Goal: Transaction & Acquisition: Purchase product/service

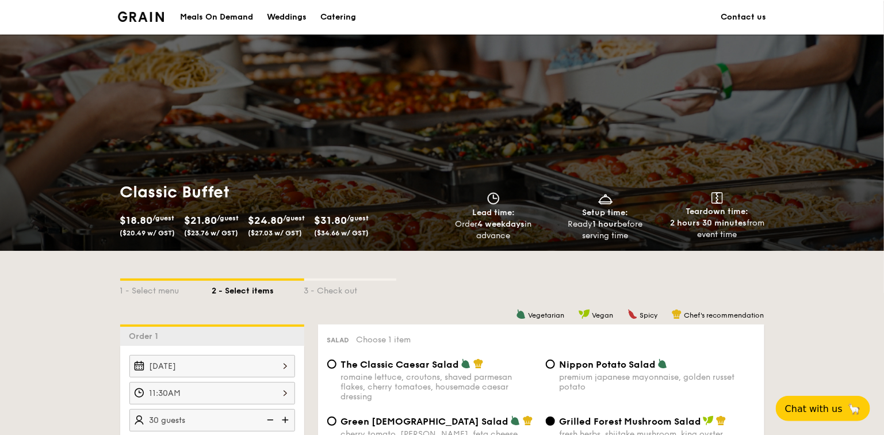
click at [195, 193] on h1 "Classic Buffet" at bounding box center [278, 192] width 317 height 21
copy h1 "Classic Buffet"
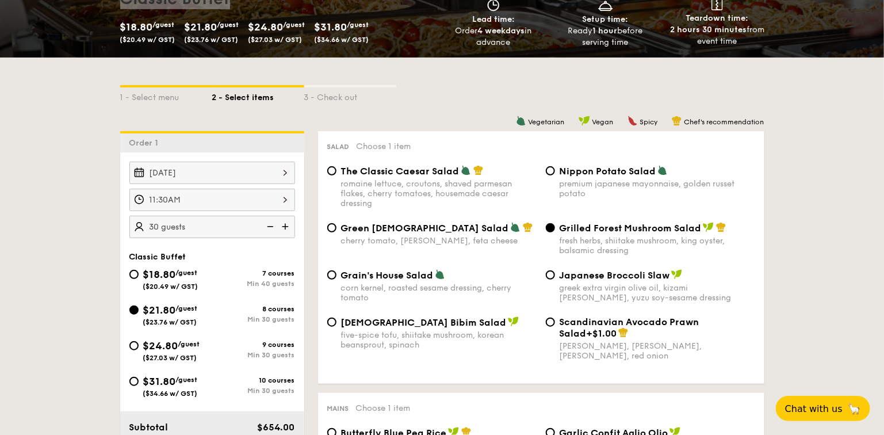
scroll to position [219, 0]
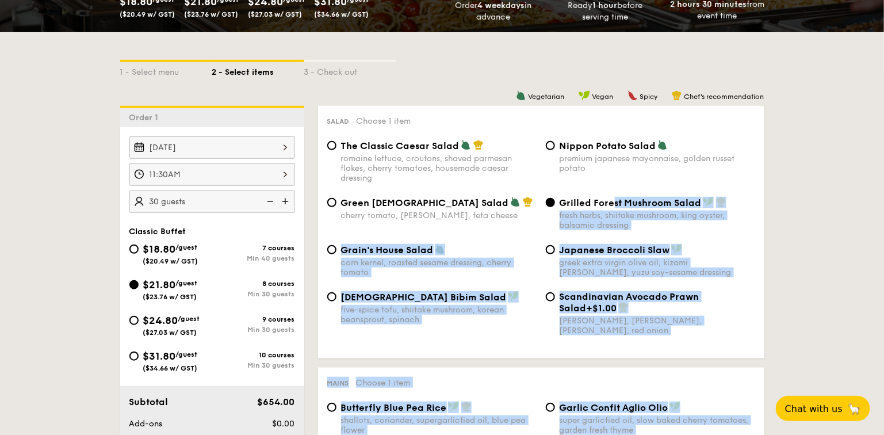
drag, startPoint x: 795, startPoint y: 208, endPoint x: 608, endPoint y: 200, distance: 187.1
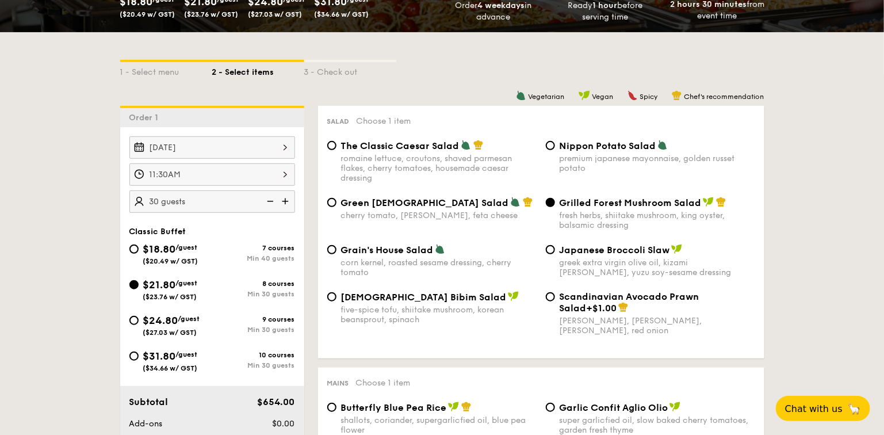
drag, startPoint x: 608, startPoint y: 200, endPoint x: 782, endPoint y: 200, distance: 173.7
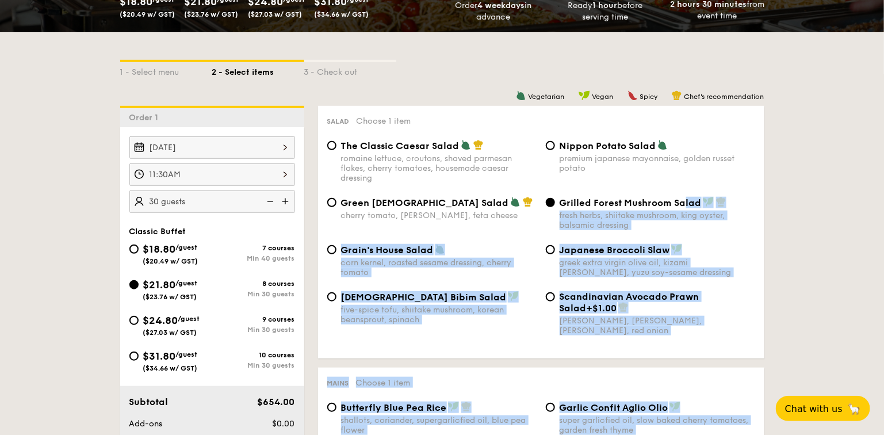
drag, startPoint x: 782, startPoint y: 193, endPoint x: 688, endPoint y: 206, distance: 94.1
drag, startPoint x: 688, startPoint y: 206, endPoint x: 761, endPoint y: 209, distance: 72.5
click at [761, 209] on div "Salad Choose 1 item The Classic Caesar Salad romaine lettuce, croutons, shaved …" at bounding box center [541, 232] width 446 height 252
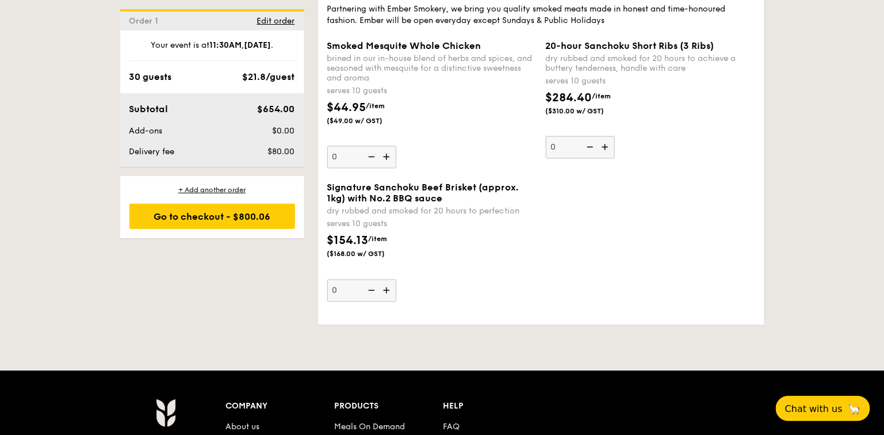
scroll to position [2510, 0]
